Goal: Transaction & Acquisition: Purchase product/service

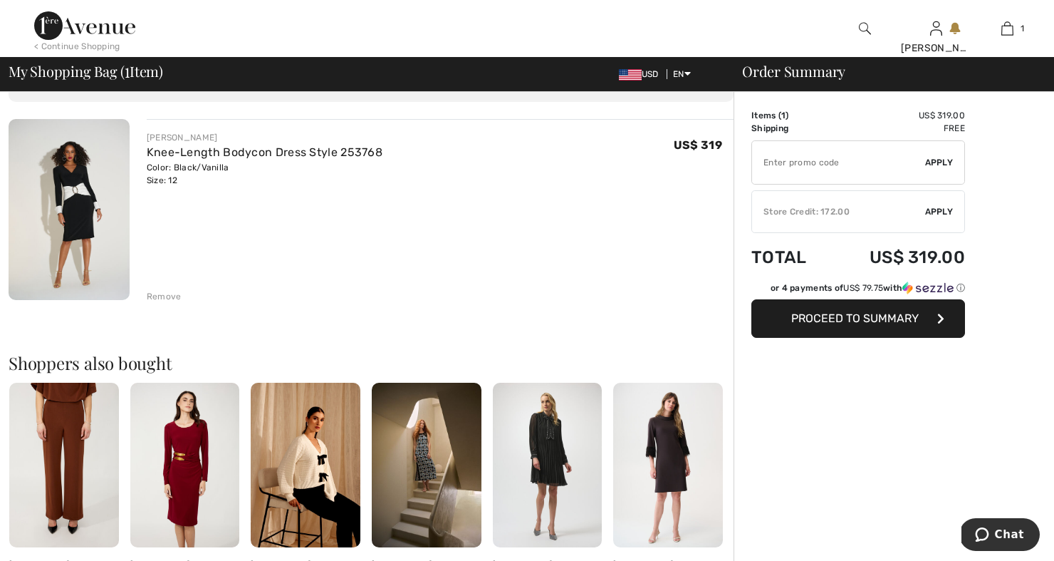
scroll to position [76, 0]
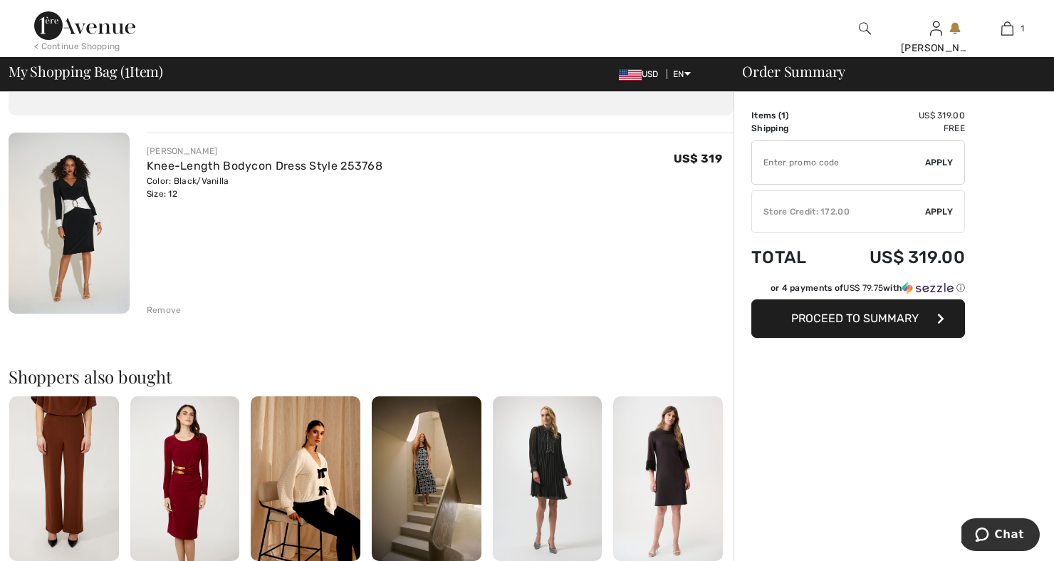
click at [85, 214] on img at bounding box center [69, 223] width 121 height 181
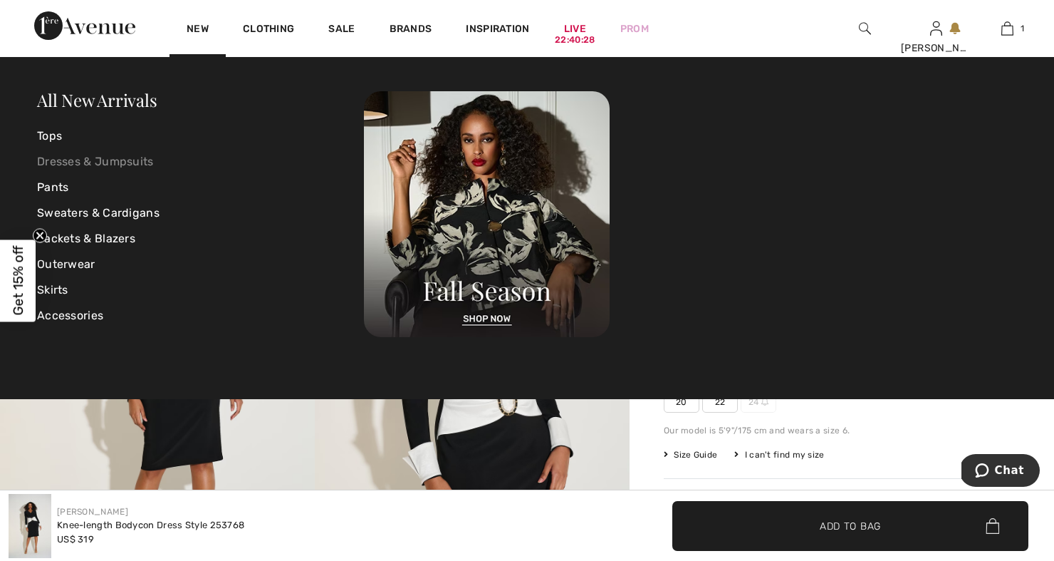
click at [98, 164] on link "Dresses & Jumpsuits" at bounding box center [200, 162] width 327 height 26
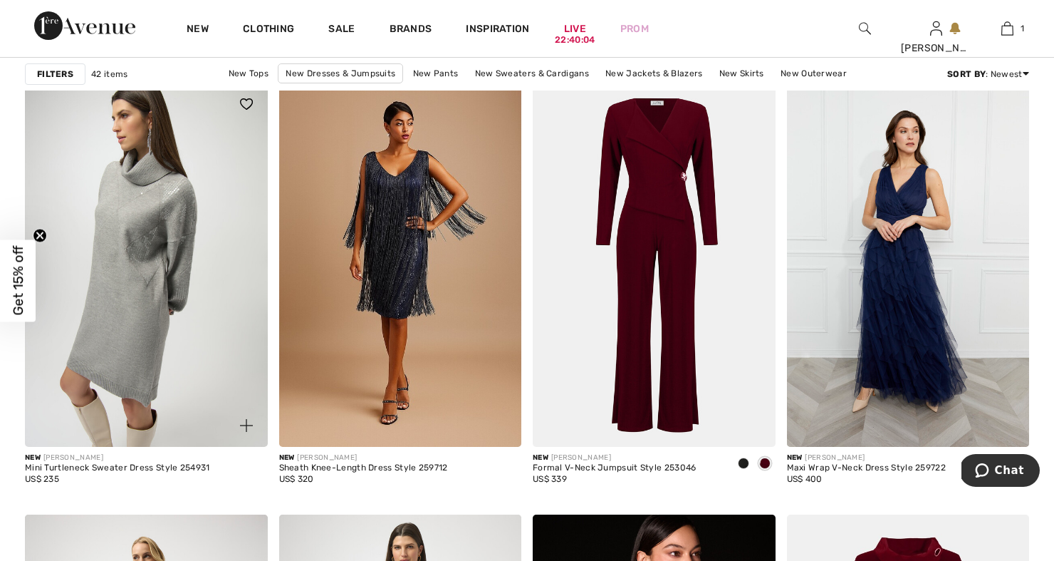
scroll to position [4371, 0]
